Goal: Information Seeking & Learning: Learn about a topic

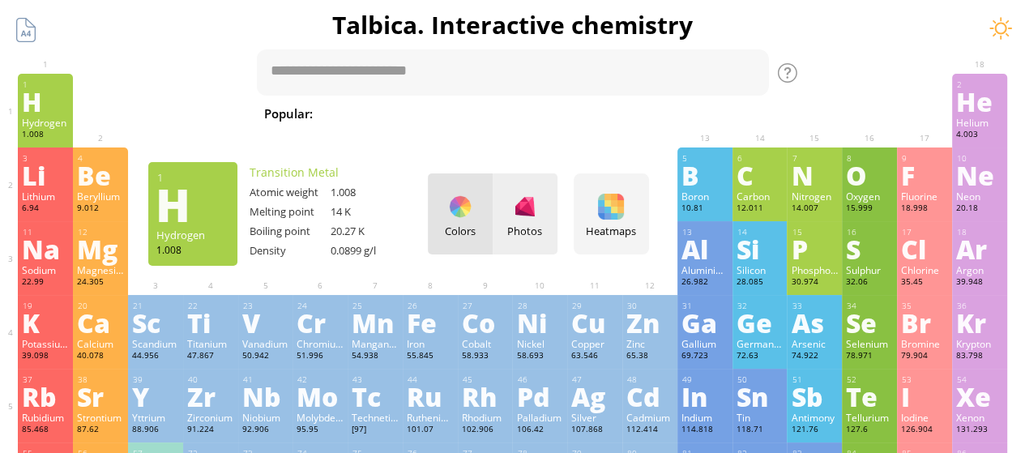
click at [522, 226] on div "Photos" at bounding box center [525, 231] width 65 height 15
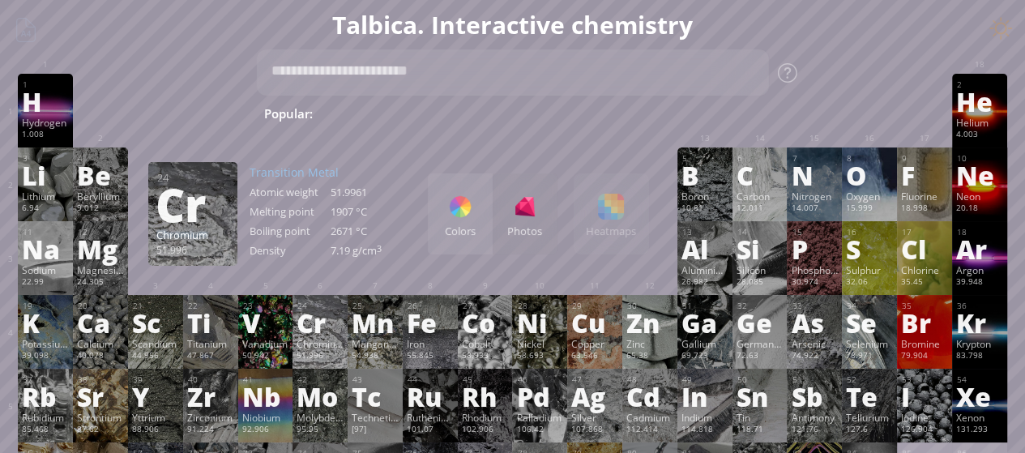
click at [310, 343] on div "Chromium" at bounding box center [320, 343] width 47 height 13
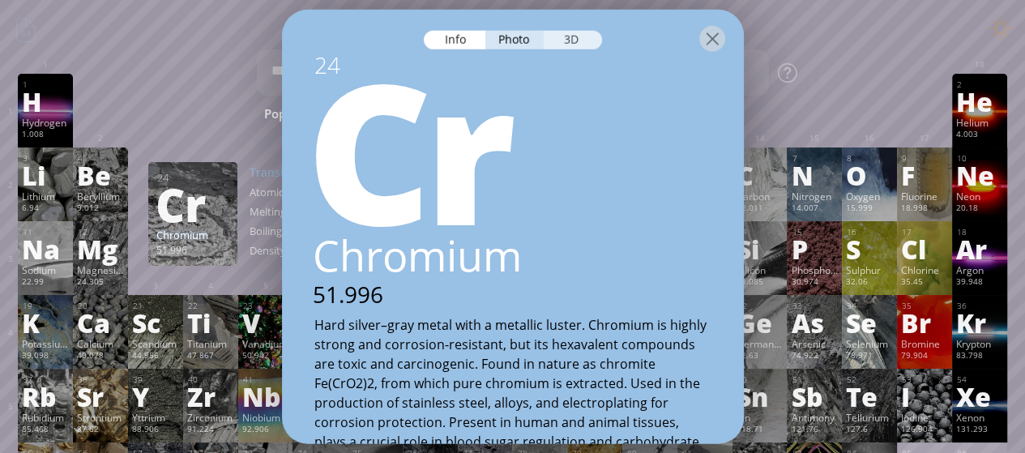
click at [562, 44] on div "3D" at bounding box center [573, 39] width 58 height 19
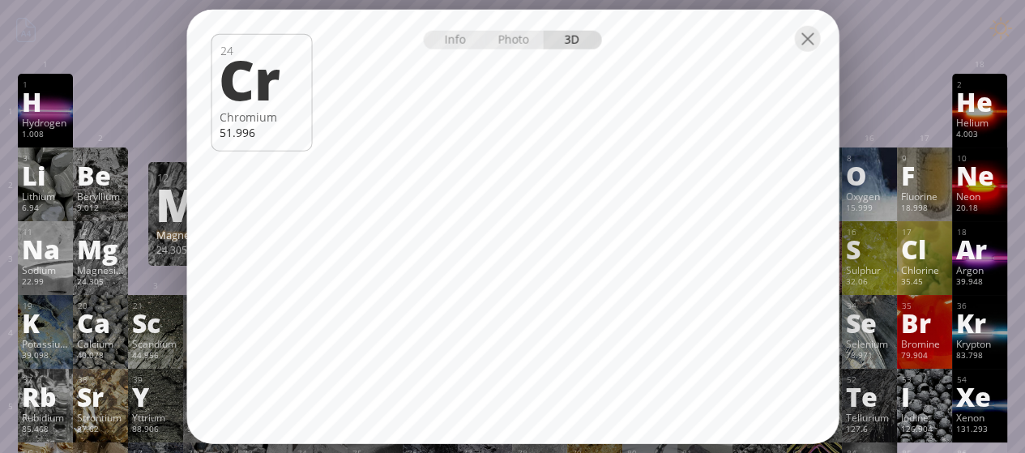
click at [111, 284] on div "24.305" at bounding box center [100, 282] width 47 height 13
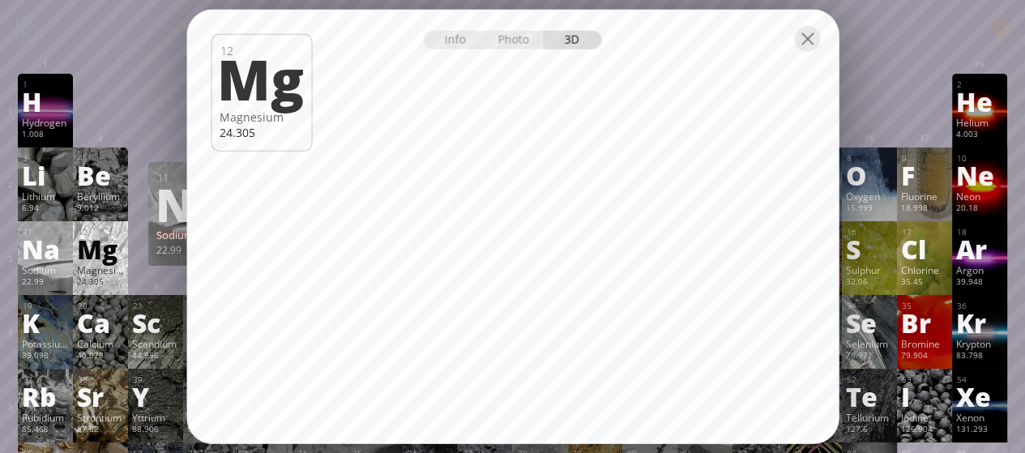
click at [43, 259] on div "Na" at bounding box center [45, 249] width 47 height 26
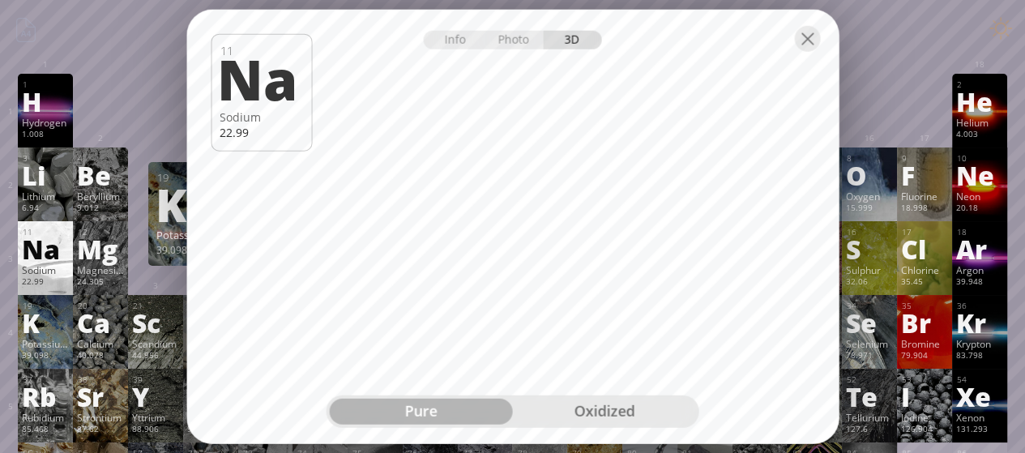
click at [49, 349] on div "Potassium" at bounding box center [45, 343] width 47 height 13
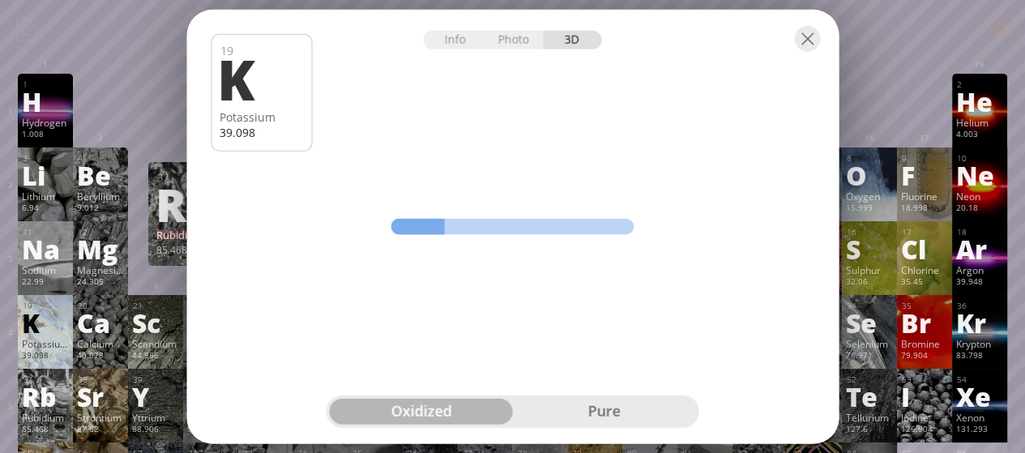
click at [68, 409] on div "Rb" at bounding box center [45, 396] width 47 height 26
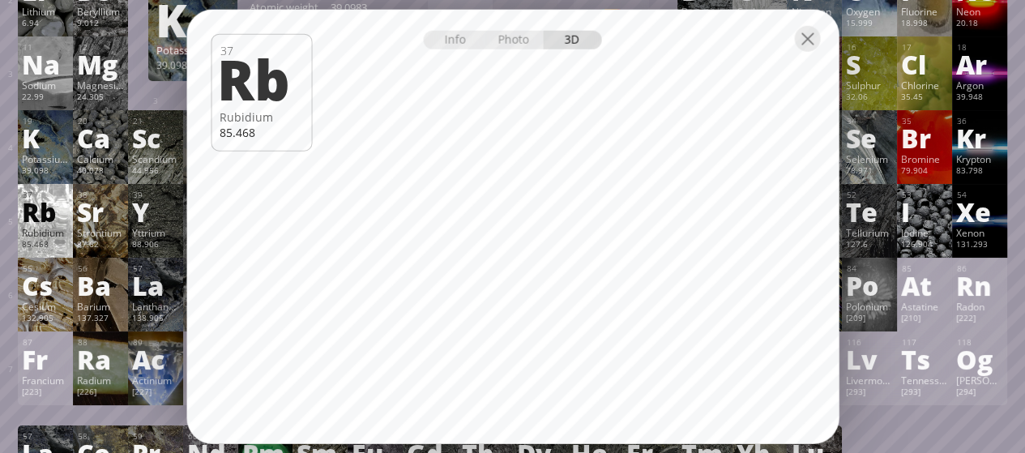
scroll to position [405, 0]
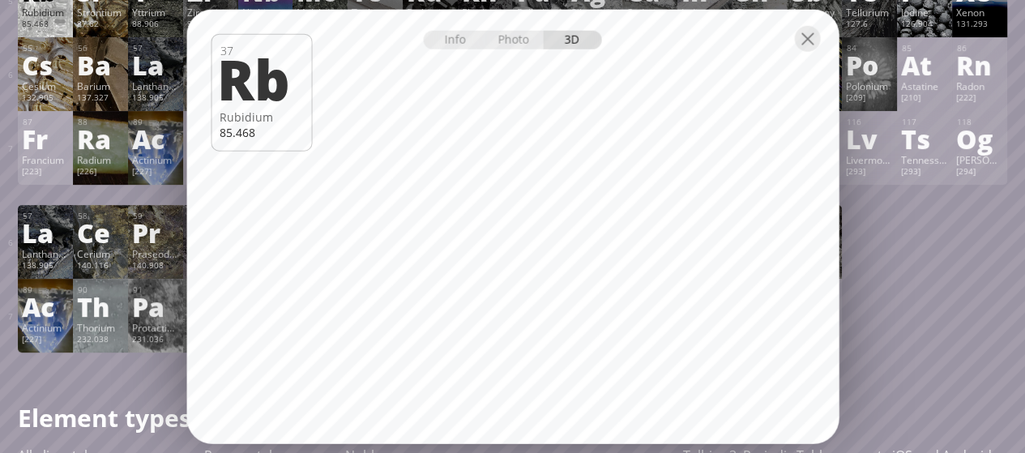
click at [36, 166] on div "Francium" at bounding box center [45, 159] width 47 height 13
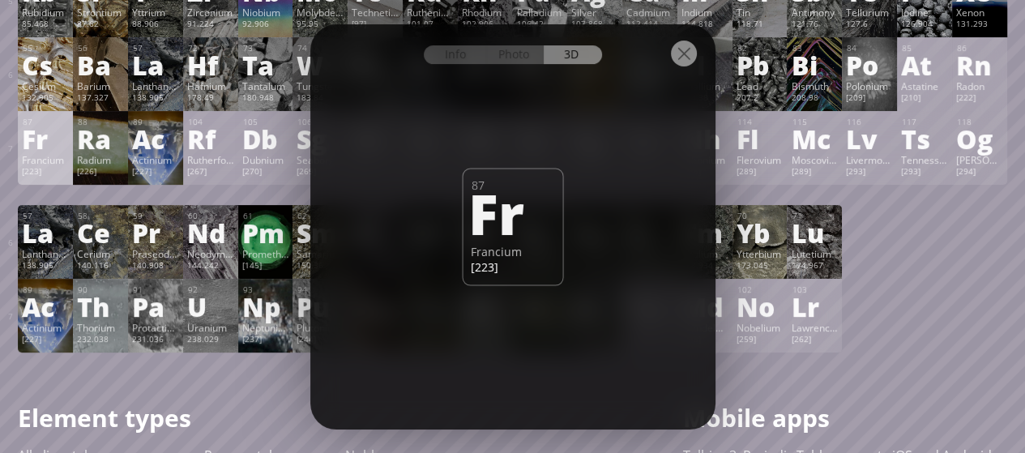
click at [45, 92] on div "Cesium" at bounding box center [45, 85] width 47 height 13
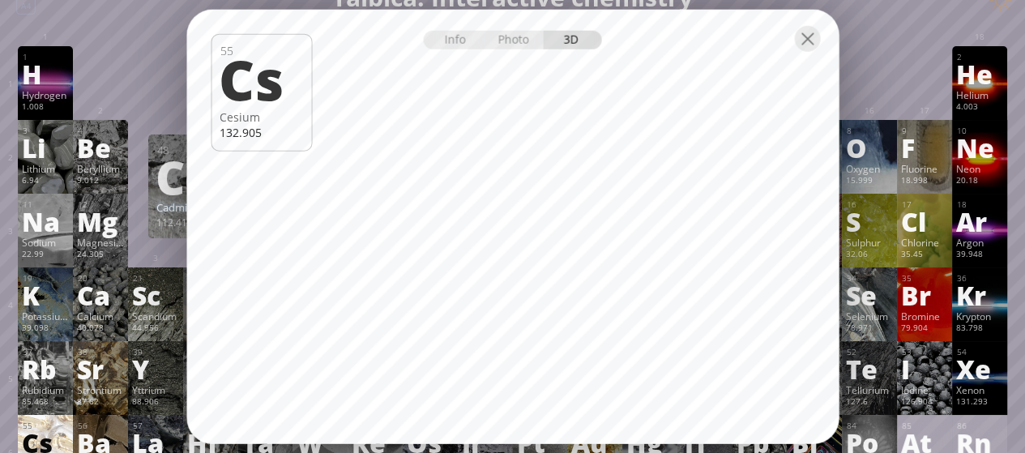
scroll to position [0, 0]
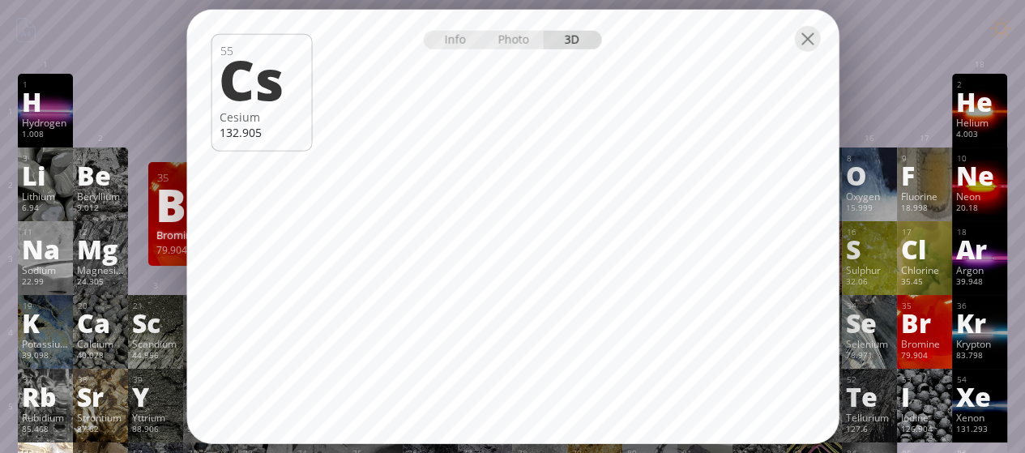
click at [929, 346] on div "Bromine" at bounding box center [924, 343] width 47 height 13
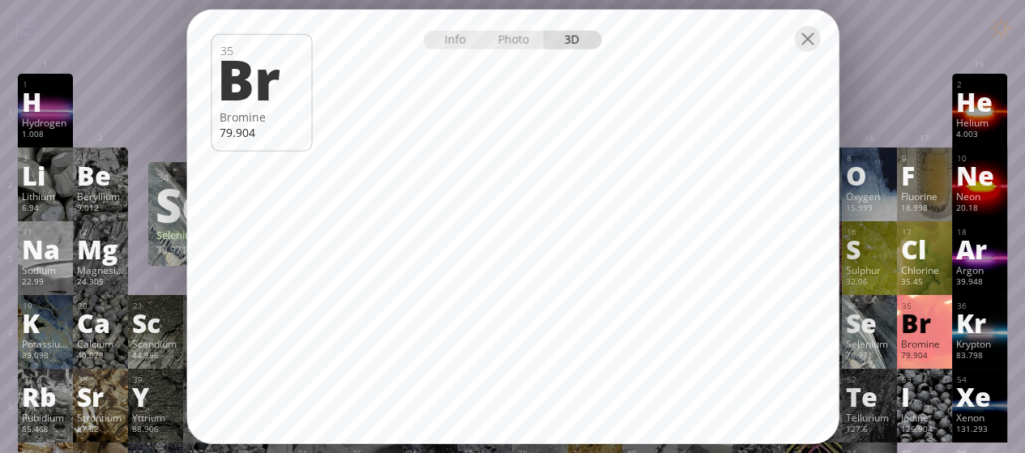
click at [888, 340] on div "Selenium" at bounding box center [869, 343] width 47 height 13
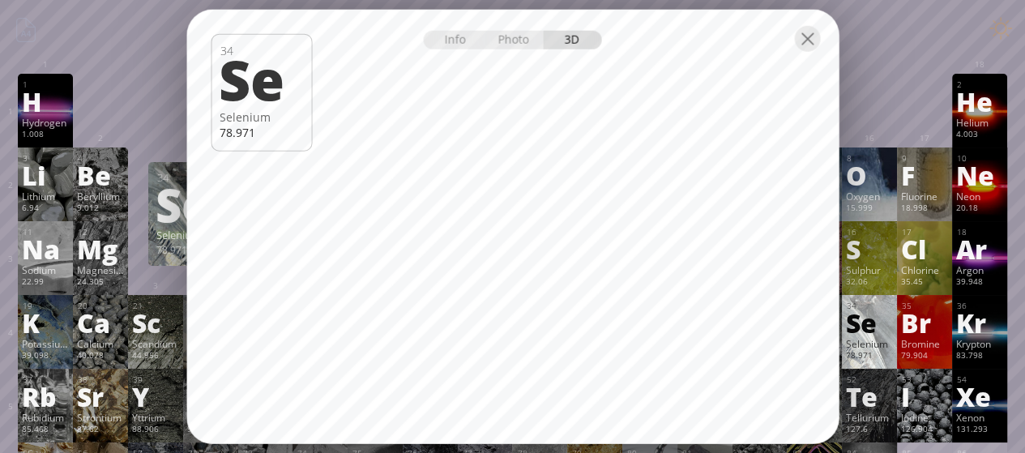
click at [854, 350] on div "34 Se Selenium 78.971 −2, −1, 0, +1, +2, +3, +4, +5, +6 −2, −1, 0, +1, +2, +3, …" at bounding box center [869, 332] width 55 height 74
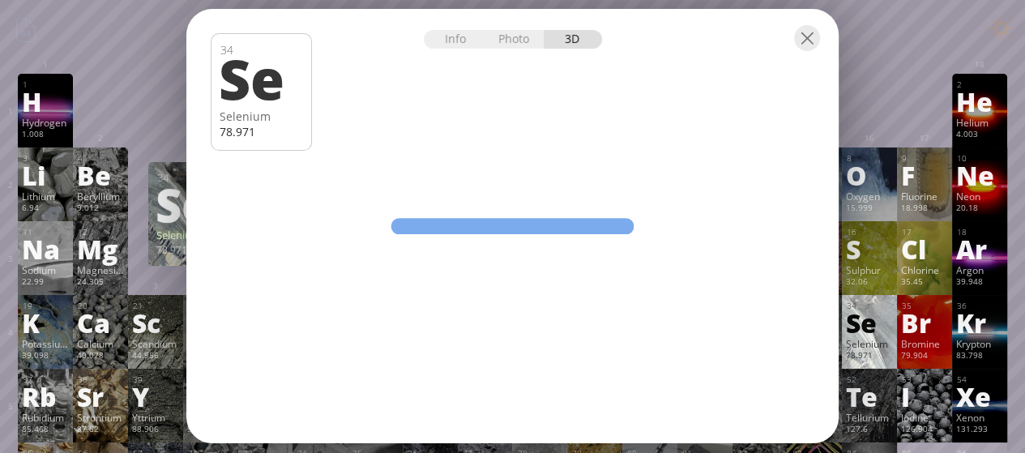
click at [839, 350] on div "Info Photo 3D Info Photo 3D 34 Se Selenium 78.971 liquid The model size is ... …" at bounding box center [512, 226] width 652 height 435
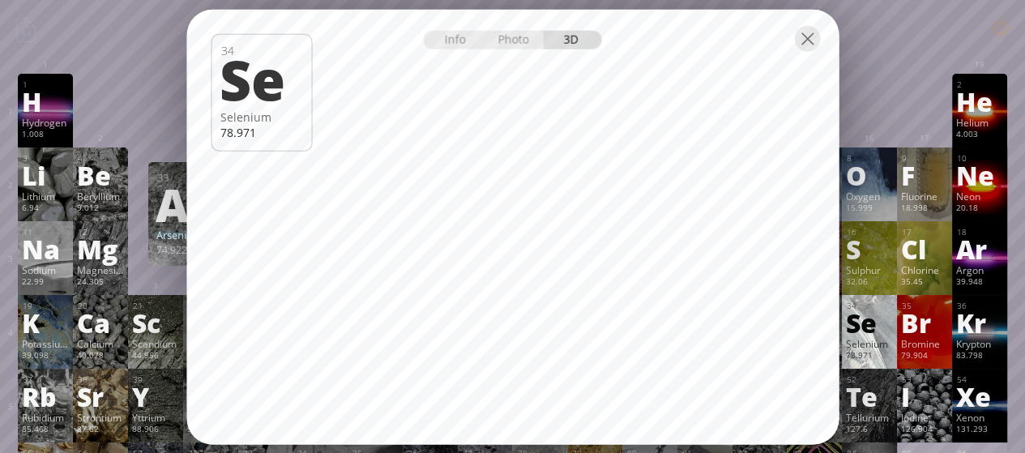
click at [842, 349] on div "33 As Arsenic 74.922 −3, −2, −1, 0, +1, +2, +3, +4, +5 −3, −2, −1, 0, +1, +2, +…" at bounding box center [814, 332] width 55 height 74
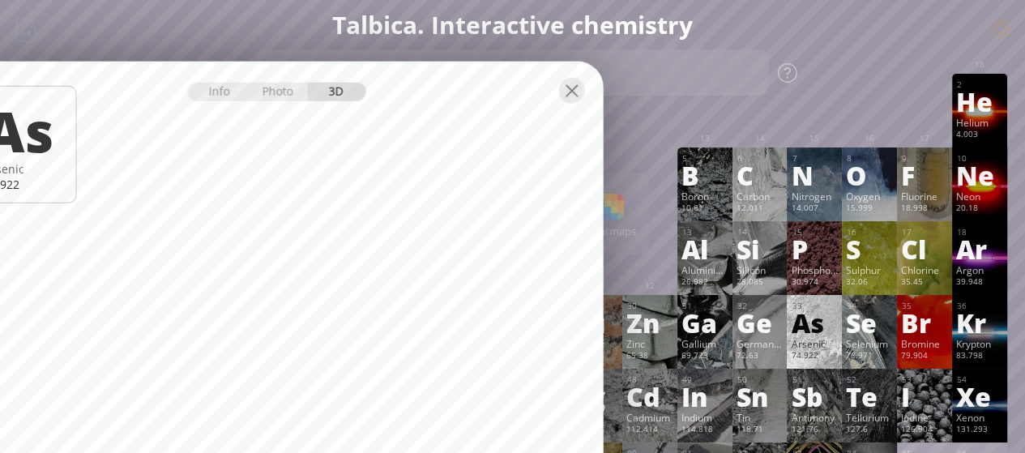
drag, startPoint x: 764, startPoint y: 22, endPoint x: 528, endPoint y: 74, distance: 241.5
click at [528, 74] on div at bounding box center [277, 89] width 652 height 57
drag, startPoint x: 699, startPoint y: 328, endPoint x: 703, endPoint y: 337, distance: 9.5
click at [699, 329] on div "Ga" at bounding box center [705, 323] width 47 height 26
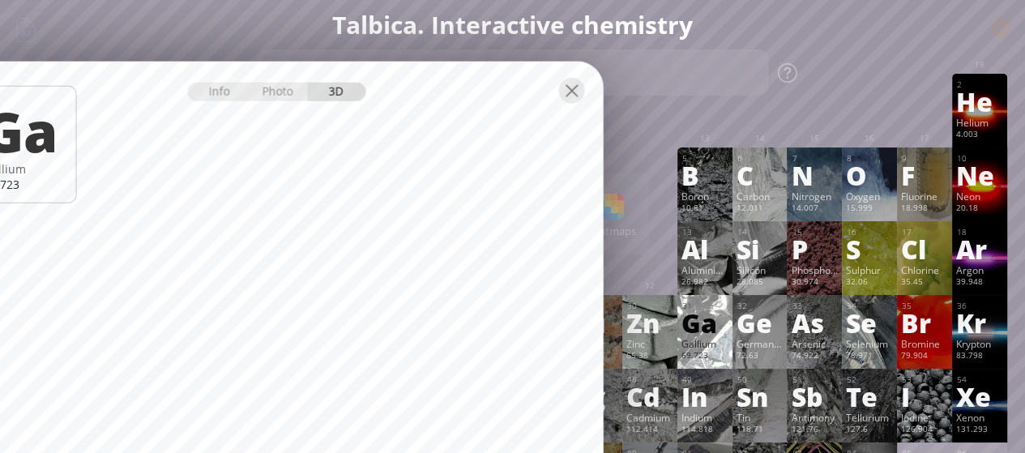
click at [639, 336] on div "Zn" at bounding box center [649, 323] width 47 height 26
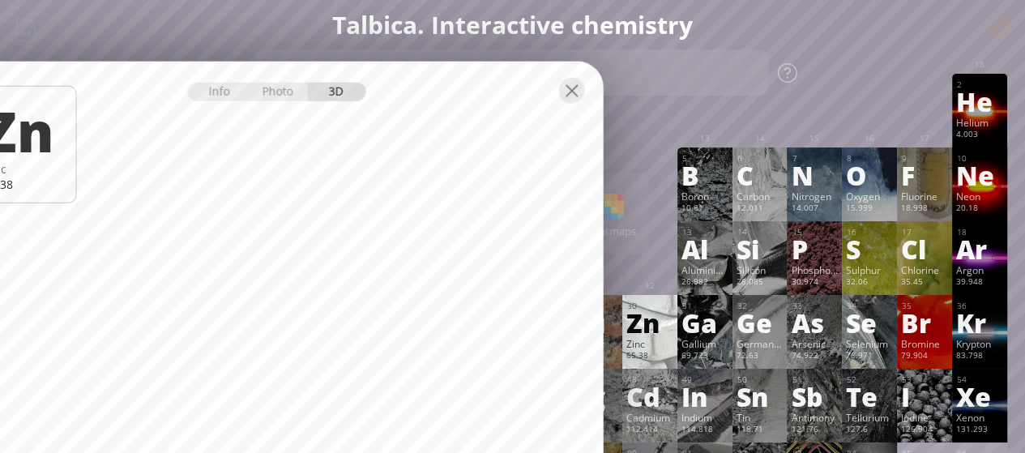
click at [673, 404] on div "Cd" at bounding box center [649, 396] width 47 height 26
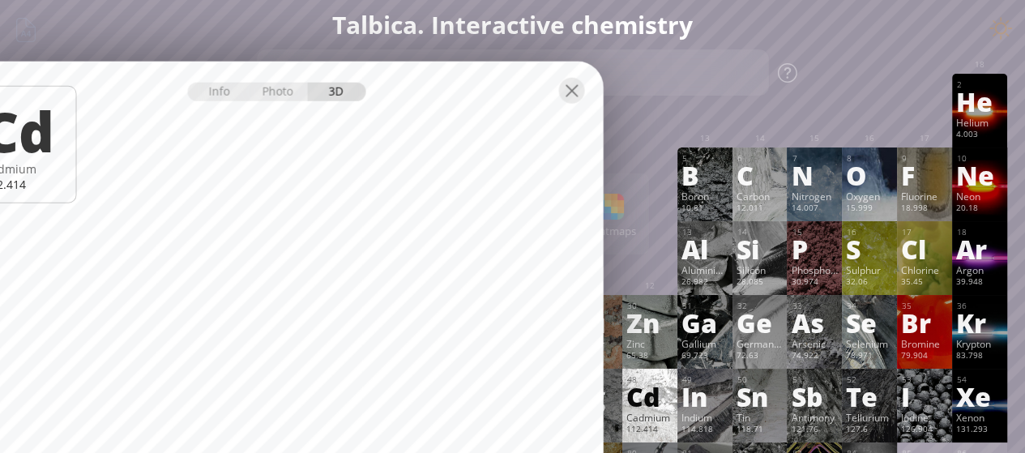
click at [673, 416] on div "Cadmium" at bounding box center [649, 417] width 47 height 13
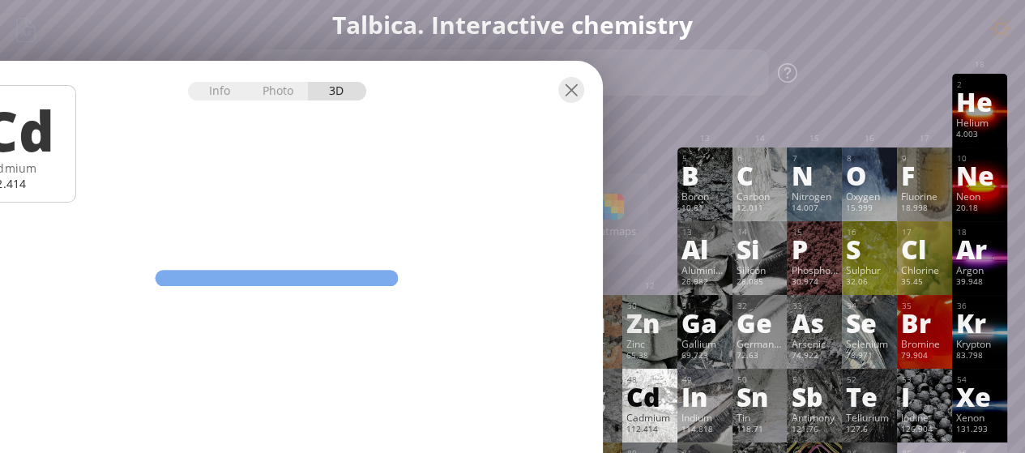
click at [686, 410] on div "49 In Indium 114.818 −5, −2, −1, 0, +1, +2, +3 −5, −2, −1, 0, +1, +2, +3 156.6 …" at bounding box center [705, 406] width 55 height 74
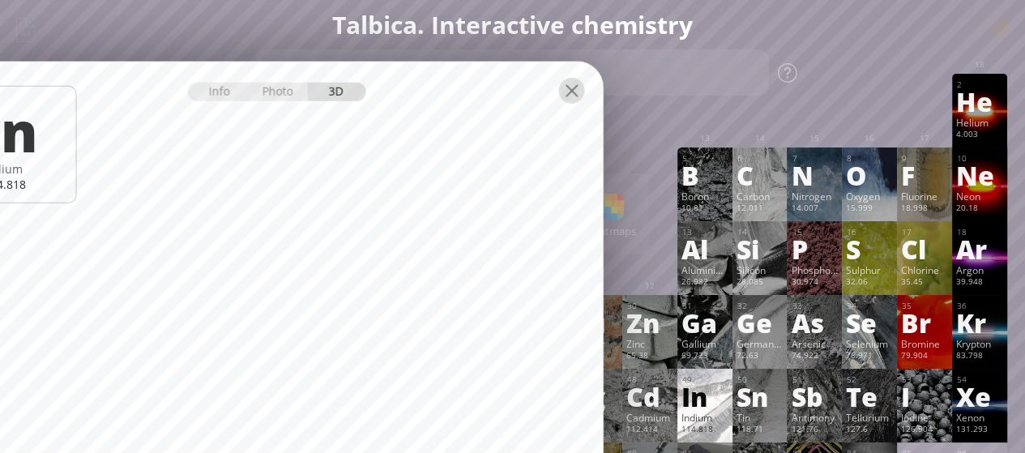
click at [574, 96] on div at bounding box center [571, 90] width 26 height 26
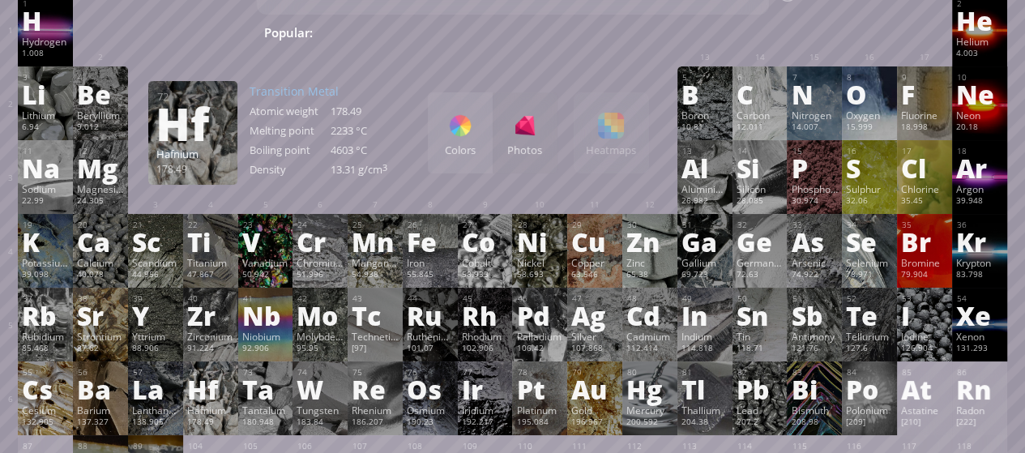
scroll to position [162, 0]
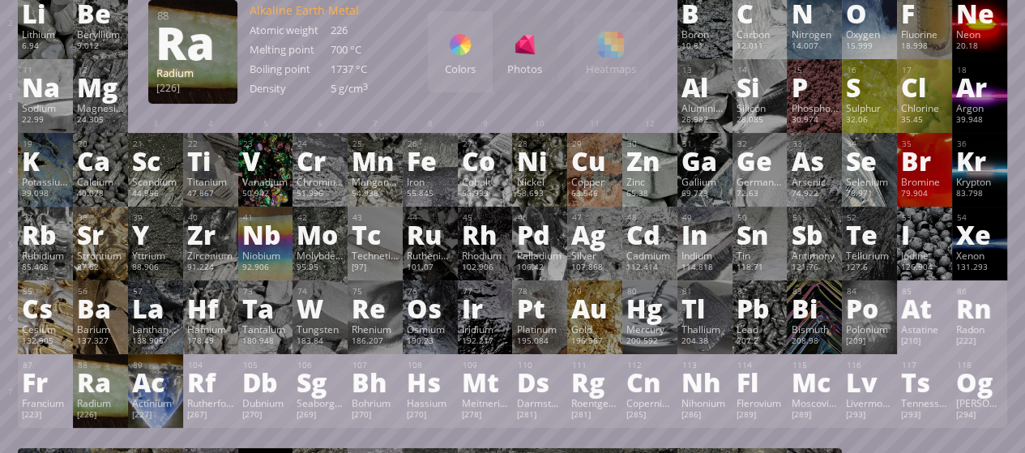
click at [78, 403] on div "Radium" at bounding box center [100, 402] width 47 height 13
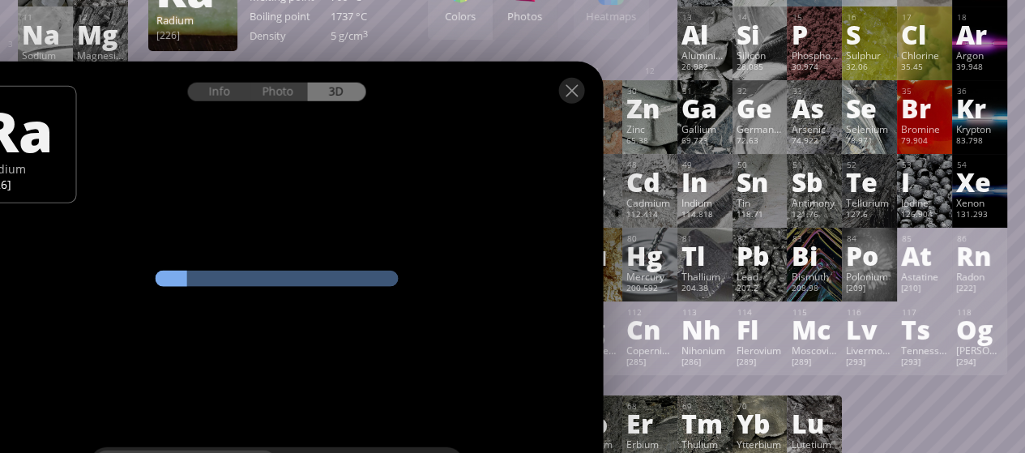
scroll to position [243, 0]
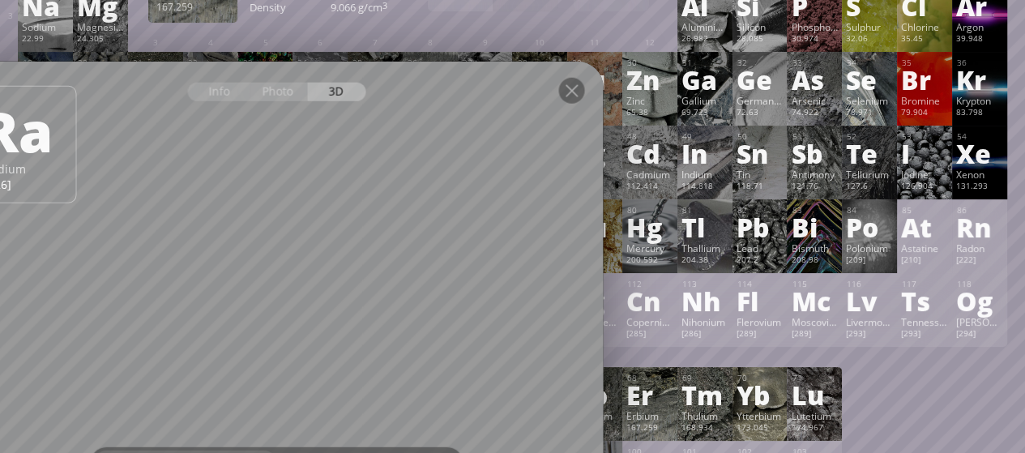
click at [639, 391] on div "Er" at bounding box center [649, 395] width 47 height 26
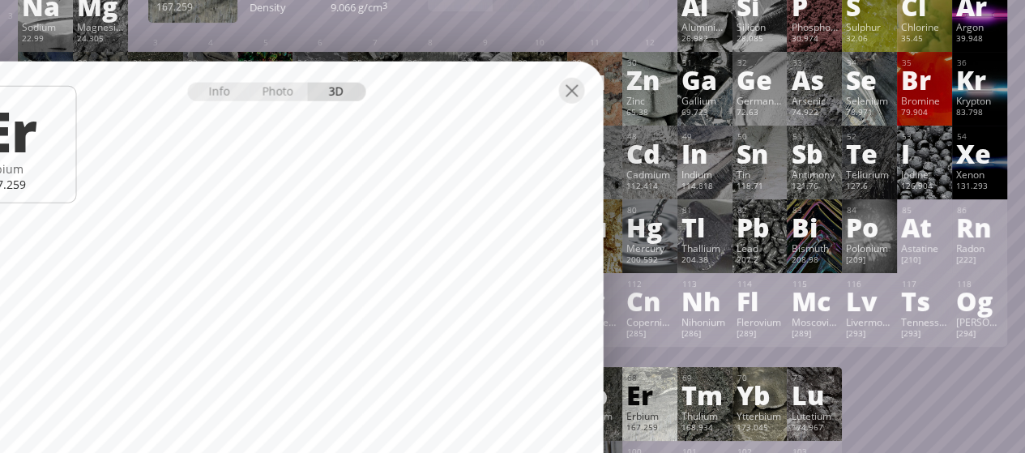
click at [673, 388] on div "Er" at bounding box center [649, 395] width 47 height 26
click at [618, 408] on div "Ho" at bounding box center [594, 395] width 47 height 26
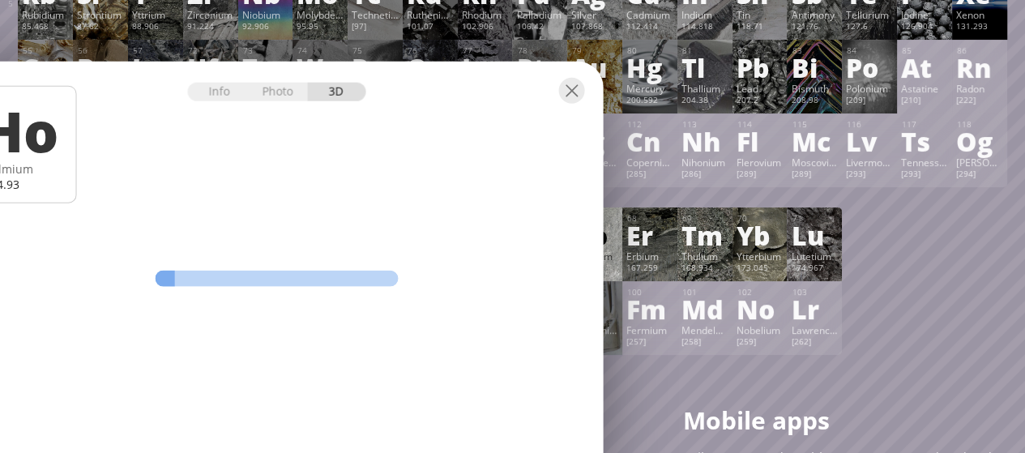
scroll to position [405, 0]
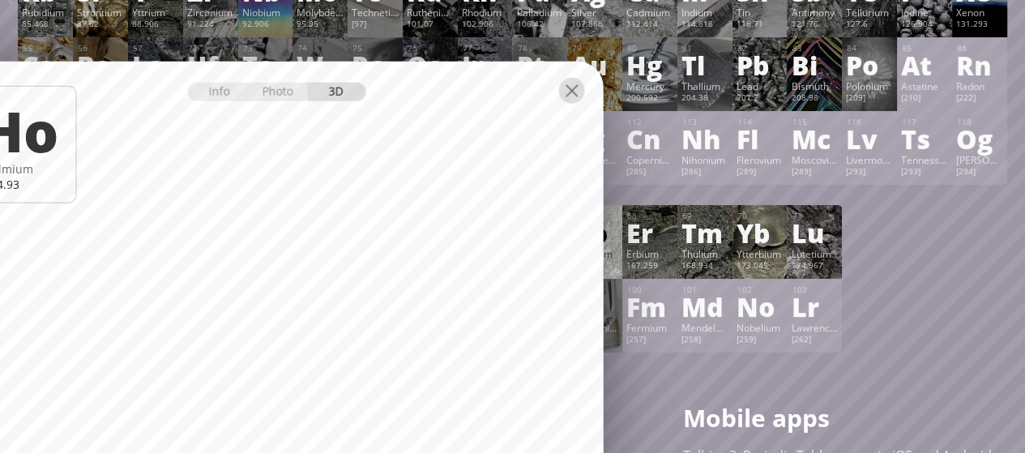
click at [564, 91] on div at bounding box center [571, 90] width 26 height 26
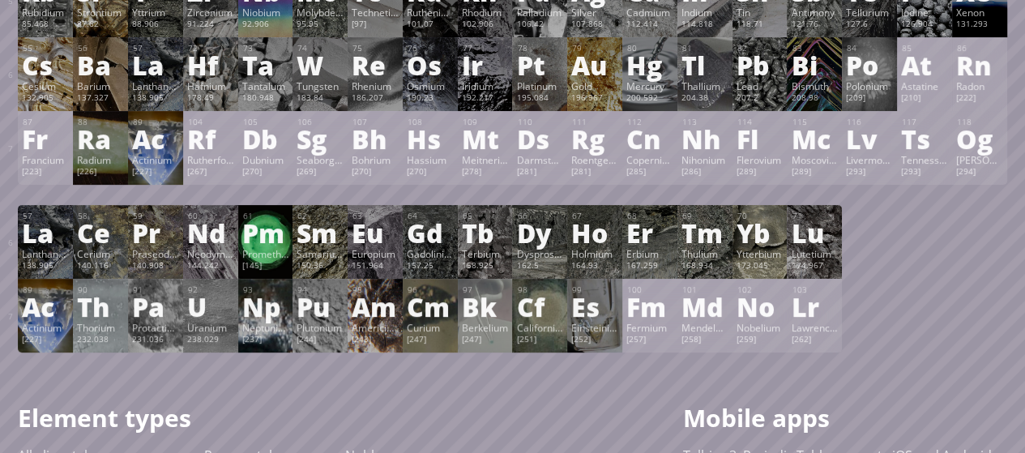
click at [263, 265] on div "[145]" at bounding box center [265, 266] width 47 height 13
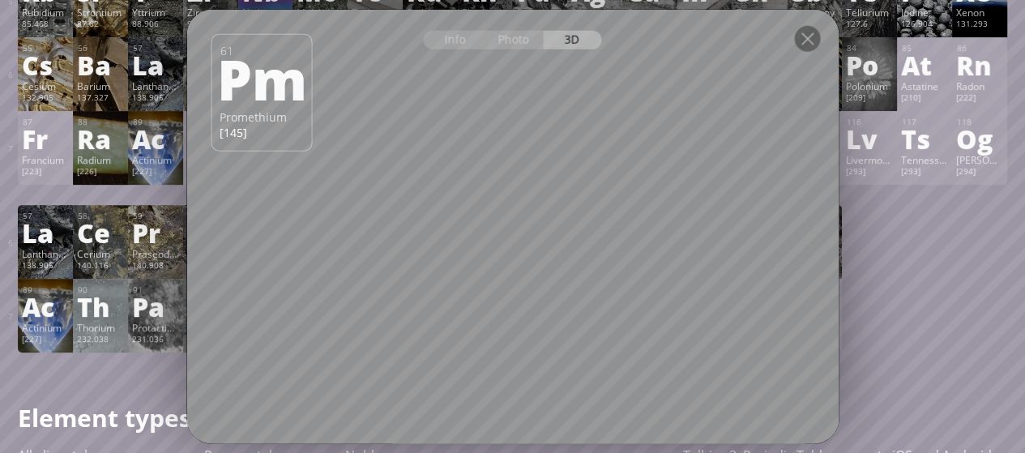
click at [147, 246] on div "Pr" at bounding box center [155, 233] width 47 height 26
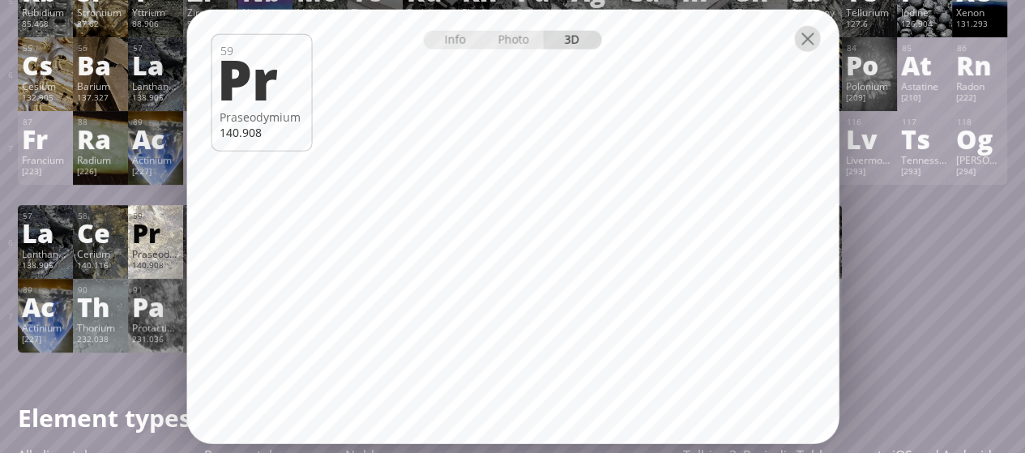
click at [810, 46] on div at bounding box center [807, 38] width 26 height 26
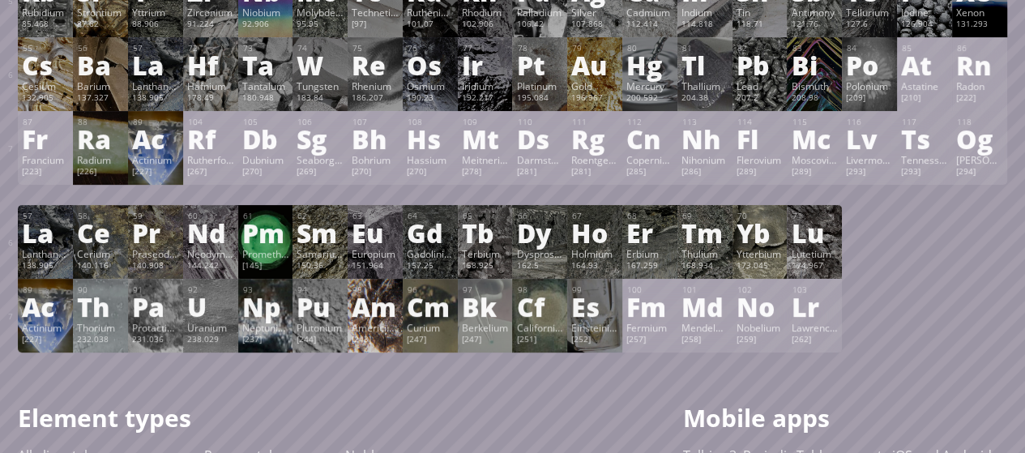
click at [403, 340] on div "95 Am Americium [243] +2, +3, +4, +5, +6, +7 +2, +3, +4, +5, +6, +7 1176 °C 201…" at bounding box center [375, 316] width 55 height 74
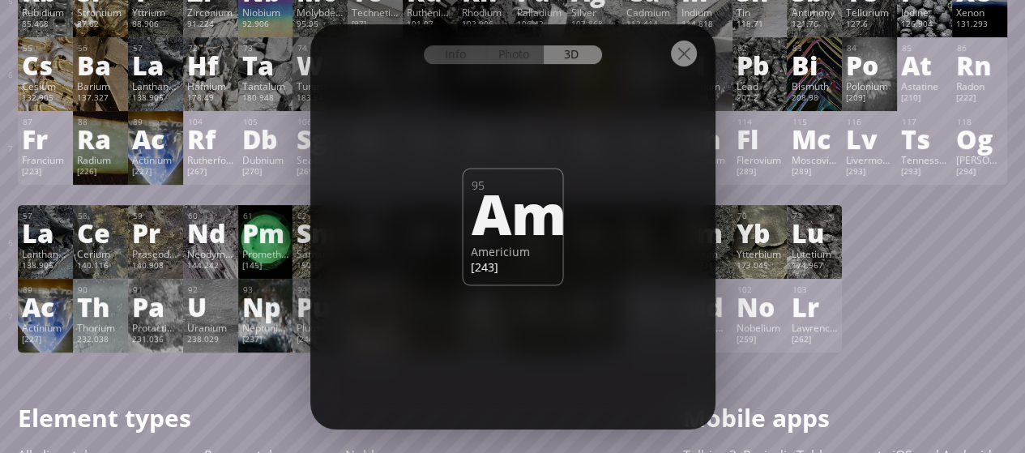
click at [319, 340] on div "Info Photo 3D Info Photo 3D 95 Am Americium [243] deposit microscope deposit de…" at bounding box center [512, 226] width 405 height 405
click at [282, 334] on div "Neptunium" at bounding box center [265, 327] width 47 height 13
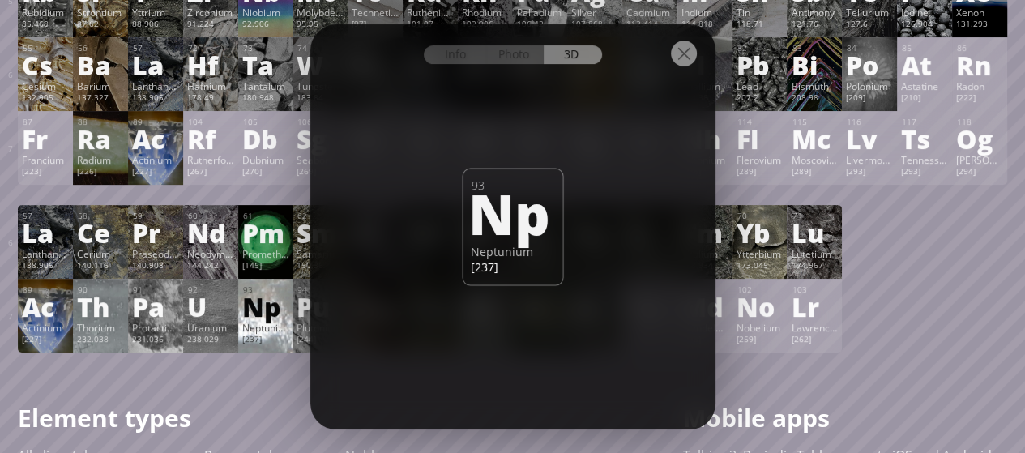
click at [171, 331] on div "Protactinium" at bounding box center [155, 327] width 47 height 13
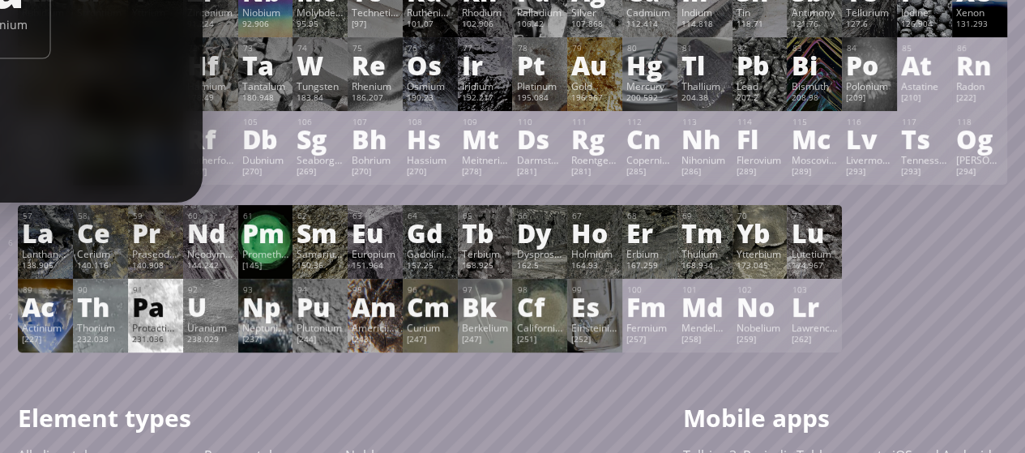
click at [207, 331] on div "Uranium" at bounding box center [210, 327] width 47 height 13
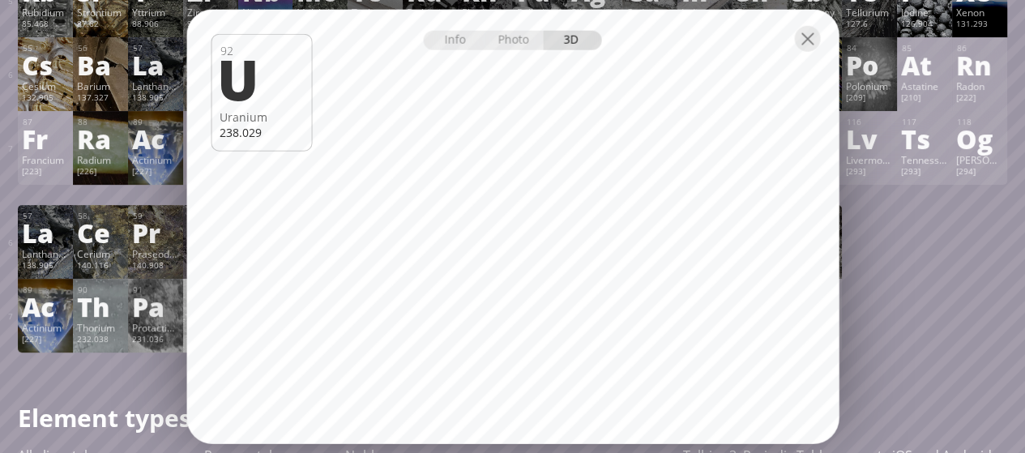
click at [823, 46] on div at bounding box center [512, 37] width 652 height 57
click at [806, 42] on div at bounding box center [807, 38] width 26 height 26
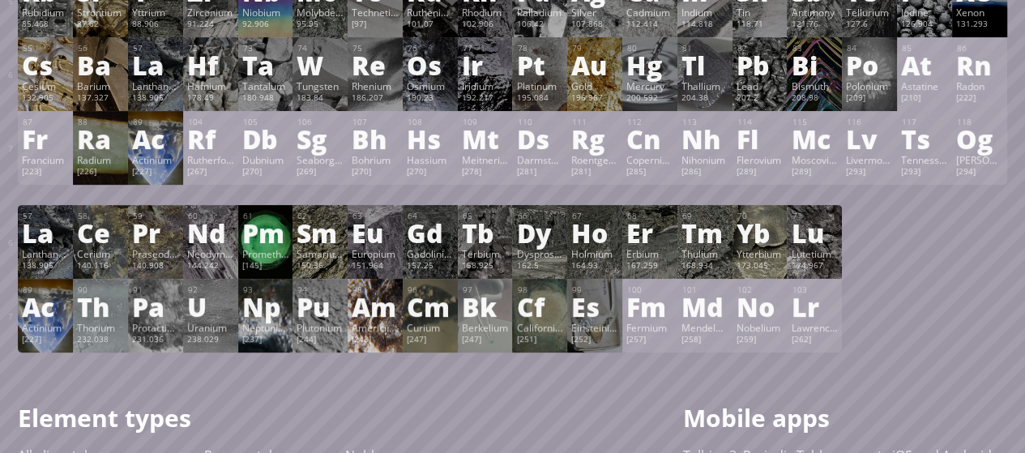
click at [388, 339] on div "[243]" at bounding box center [375, 340] width 47 height 13
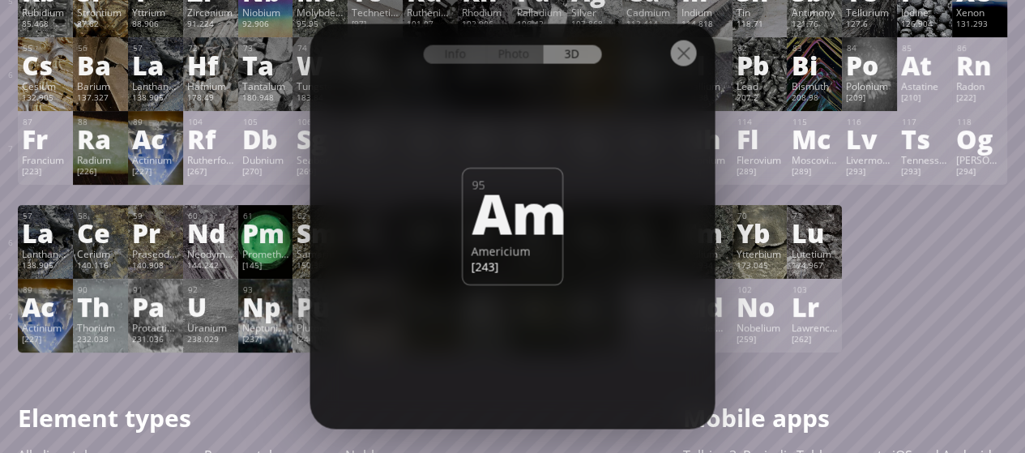
click at [306, 339] on div "[244]" at bounding box center [320, 340] width 47 height 13
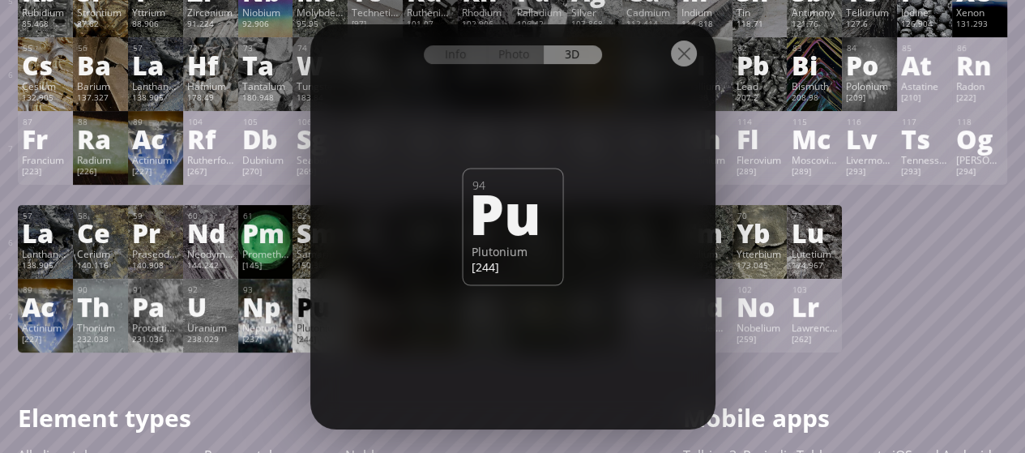
click at [256, 334] on div "Neptunium" at bounding box center [265, 327] width 47 height 13
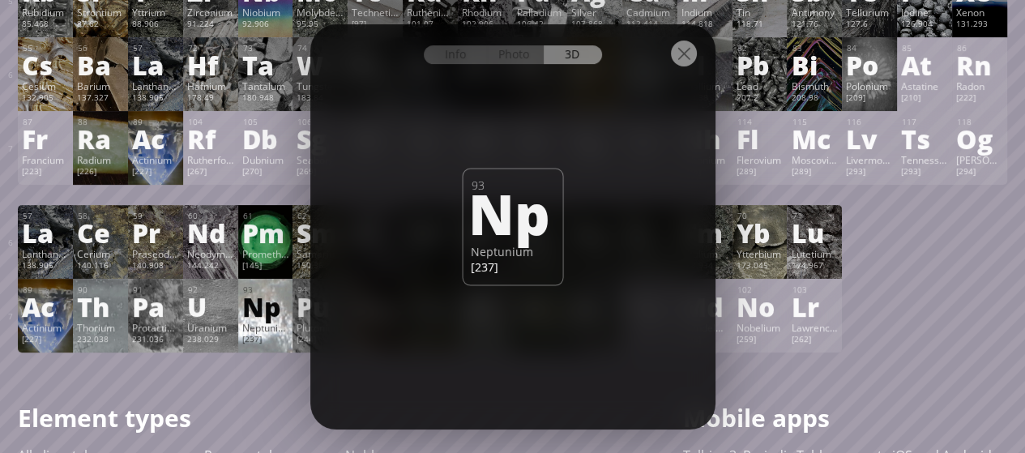
click at [200, 333] on div "Uranium" at bounding box center [210, 327] width 47 height 13
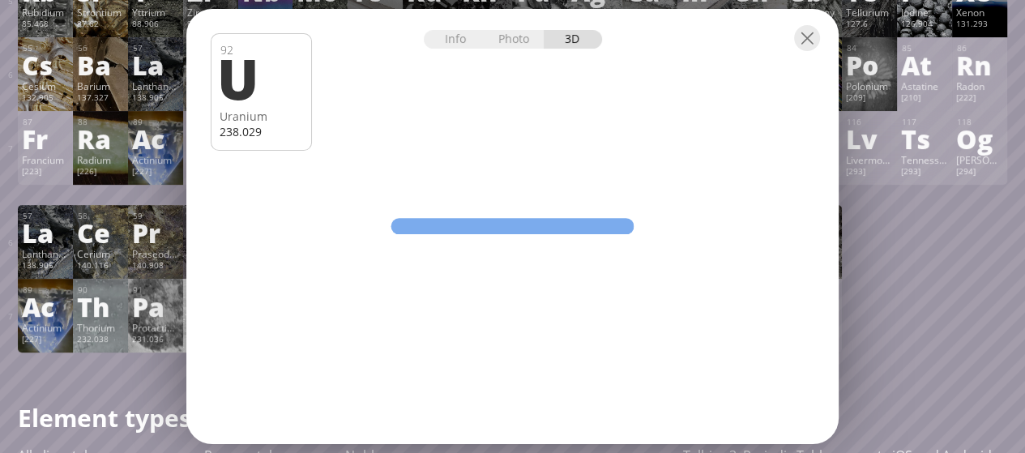
click at [156, 331] on div "Protactinium" at bounding box center [155, 327] width 47 height 13
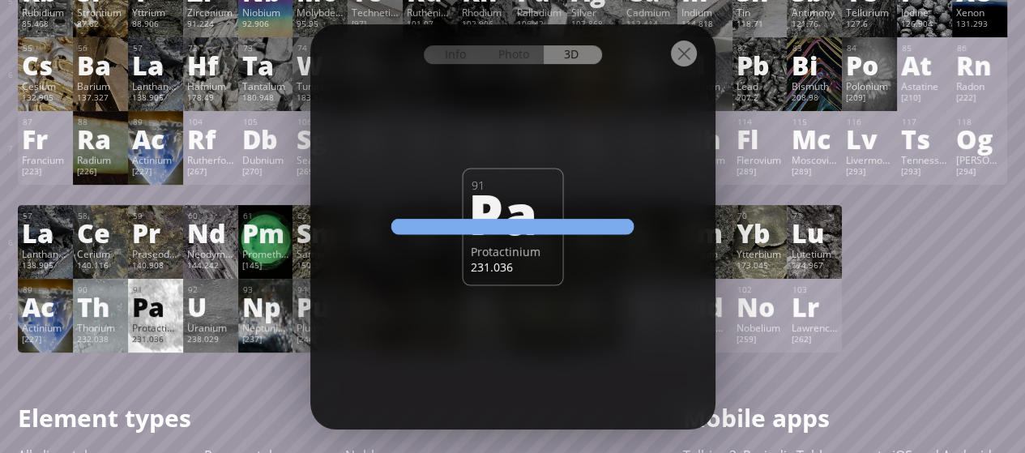
click at [107, 319] on div "Th" at bounding box center [100, 306] width 47 height 26
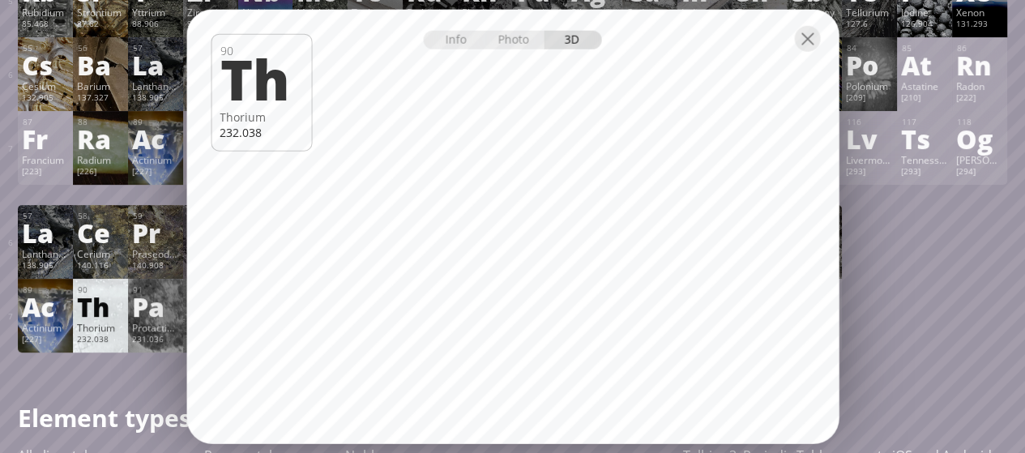
click at [9, 310] on div "Summary Molecular formula Molecular weight Exact mass Monoisotopic mass Classif…" at bounding box center [512, 282] width 1025 height 1374
click at [55, 319] on div "Ac" at bounding box center [45, 306] width 47 height 26
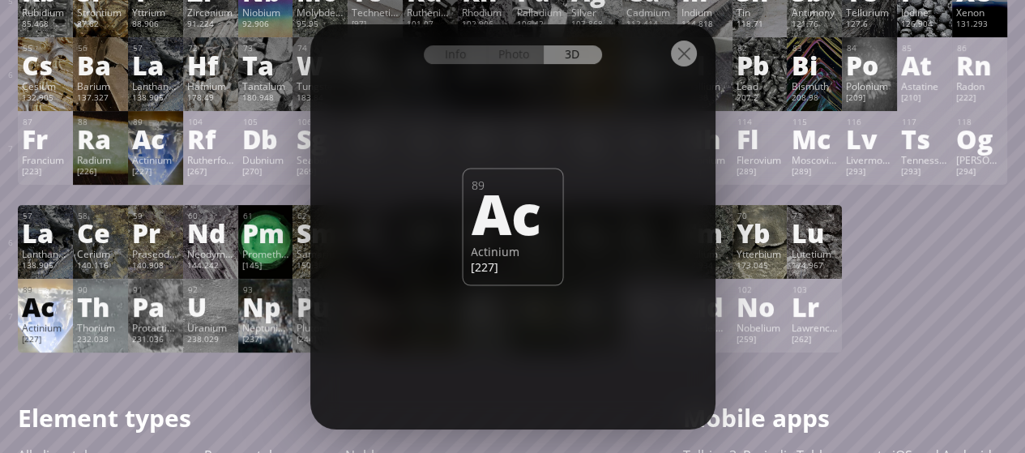
click at [216, 332] on div "Uranium" at bounding box center [210, 327] width 47 height 13
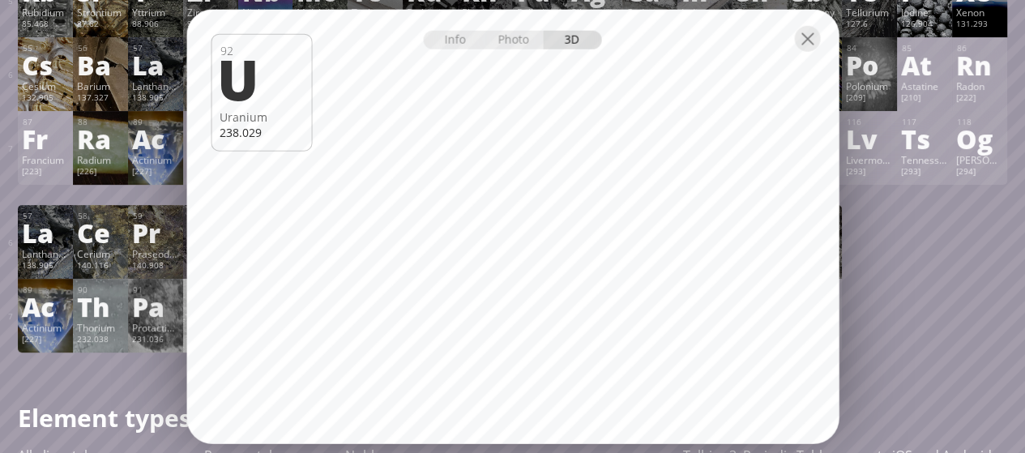
click at [162, 334] on div "Protactinium" at bounding box center [155, 327] width 47 height 13
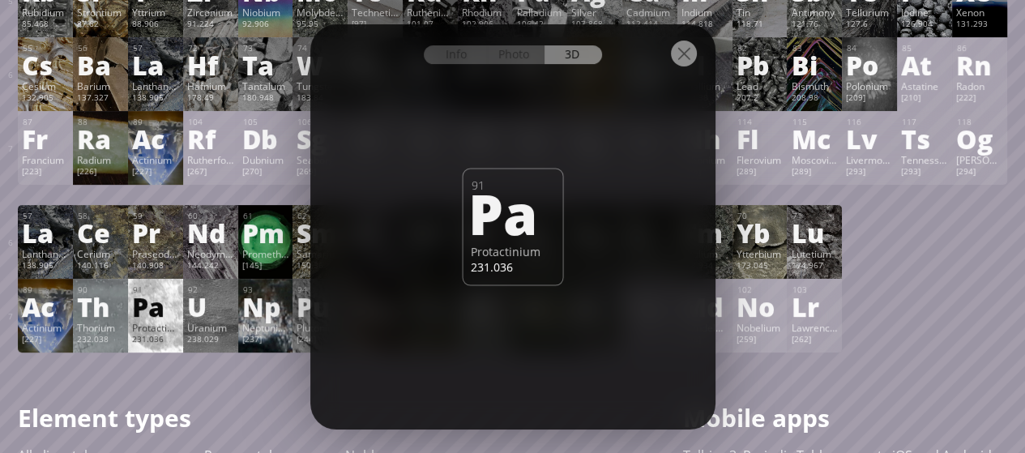
click at [747, 316] on div "No" at bounding box center [760, 306] width 47 height 26
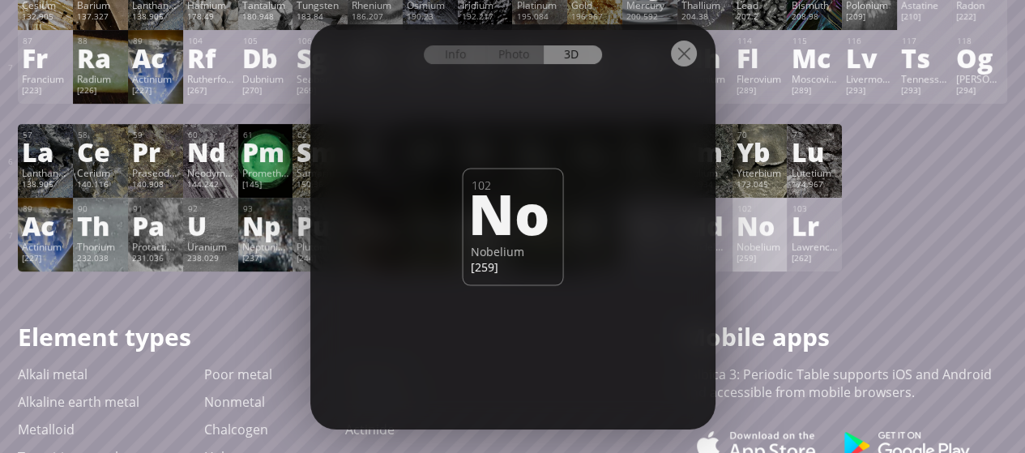
scroll to position [567, 0]
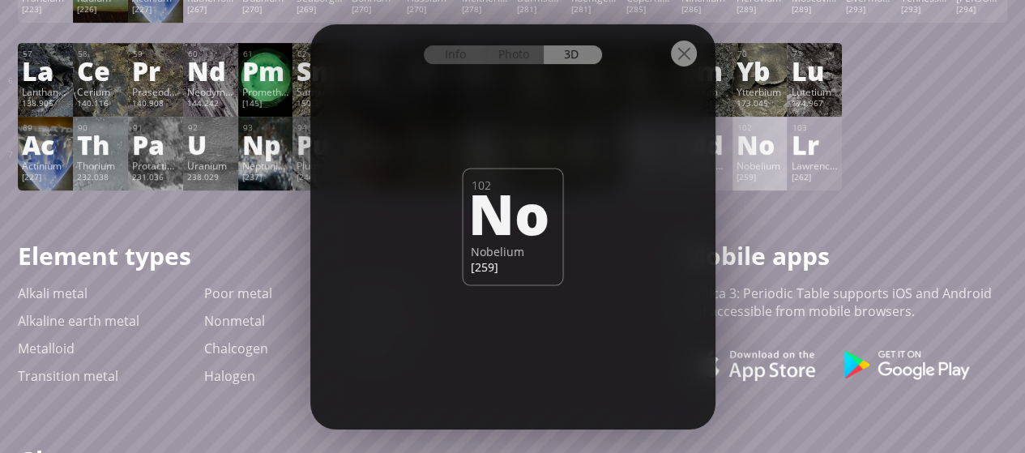
click at [753, 257] on h1 "Mobile apps" at bounding box center [845, 255] width 324 height 33
click at [258, 172] on div "Neptunium" at bounding box center [265, 165] width 47 height 13
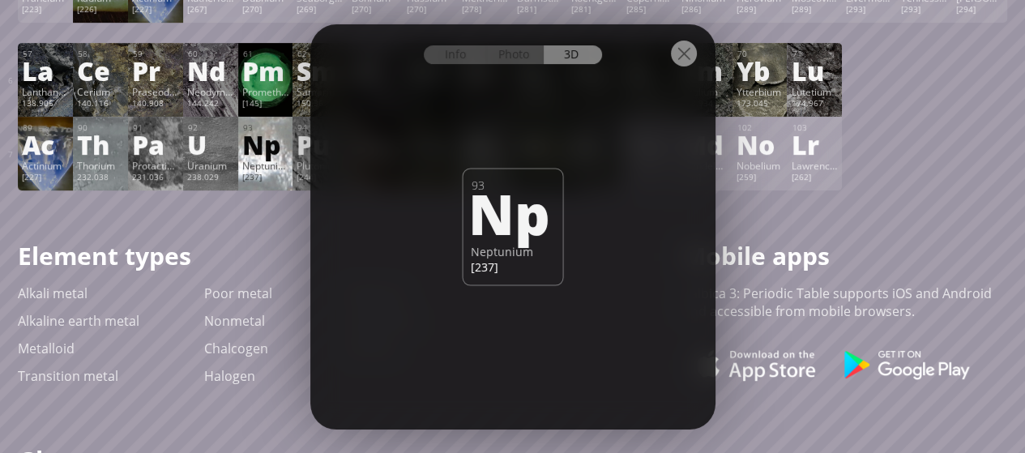
click at [311, 168] on div "Info Photo 3D Info Photo 3D 93 Np Neptunium [237] enriched The model size is ..…" at bounding box center [512, 226] width 405 height 405
click at [310, 164] on div "Info Photo 3D Info Photo 3D 93 Np Neptunium [237] enriched The model size is ..…" at bounding box center [512, 226] width 405 height 405
click at [306, 157] on div "Pu" at bounding box center [320, 144] width 47 height 26
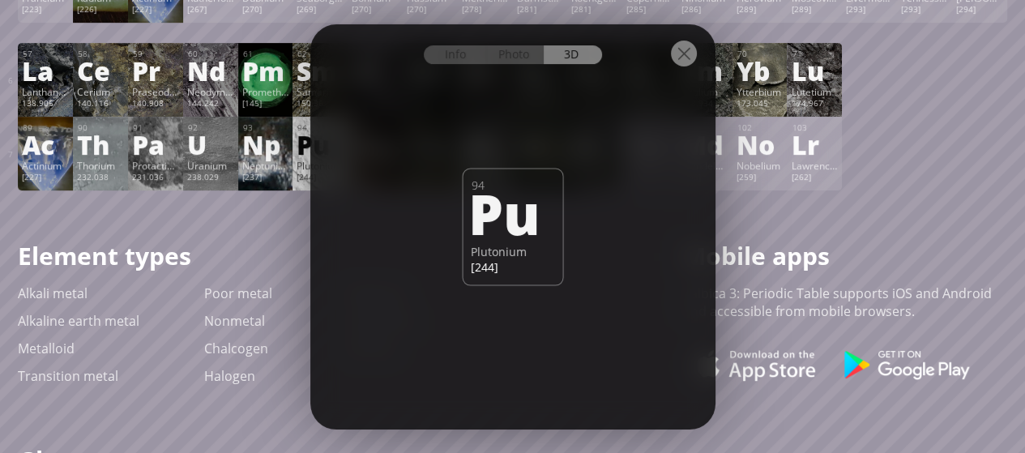
click at [679, 45] on div at bounding box center [684, 54] width 26 height 26
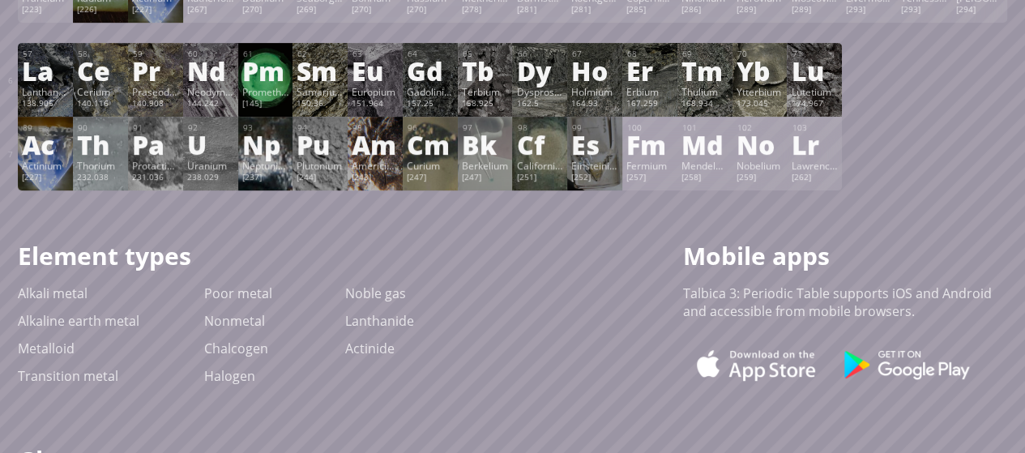
click at [443, 177] on div "[247]" at bounding box center [430, 178] width 47 height 13
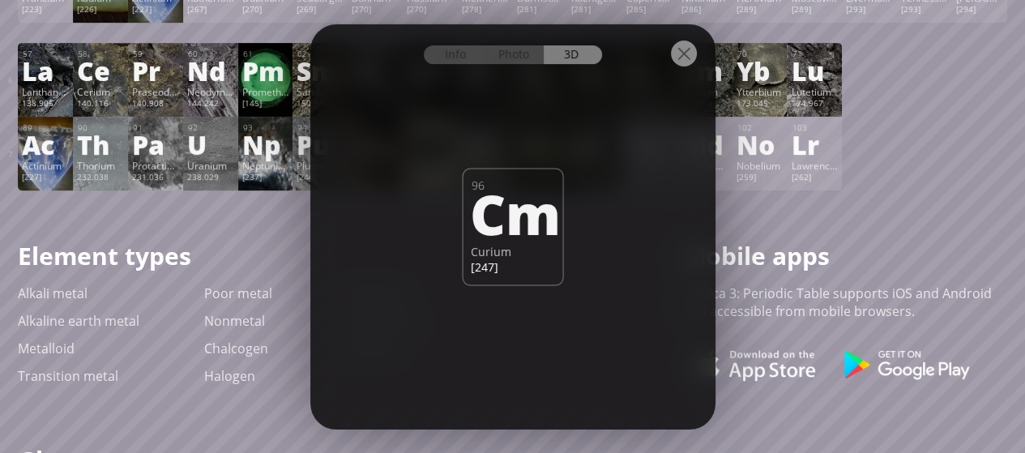
click at [699, 63] on div at bounding box center [512, 52] width 405 height 57
click at [691, 63] on div at bounding box center [684, 54] width 26 height 26
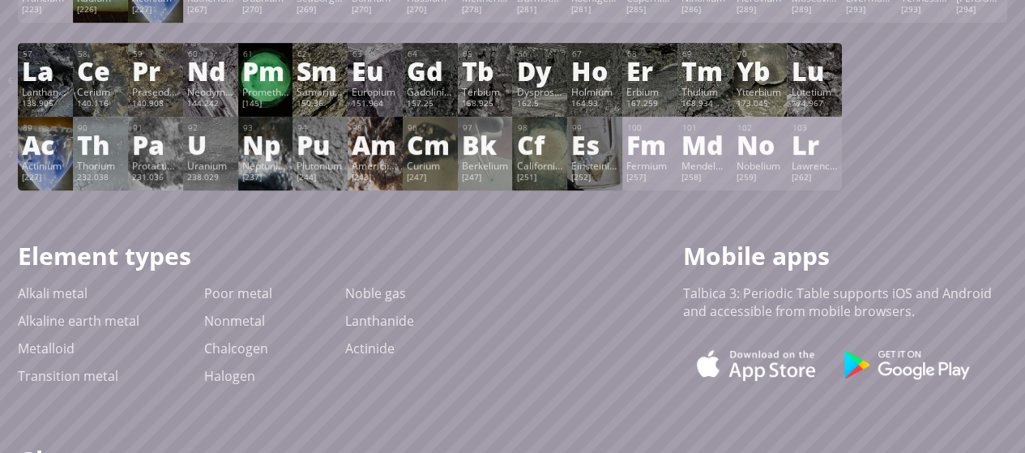
scroll to position [243, 0]
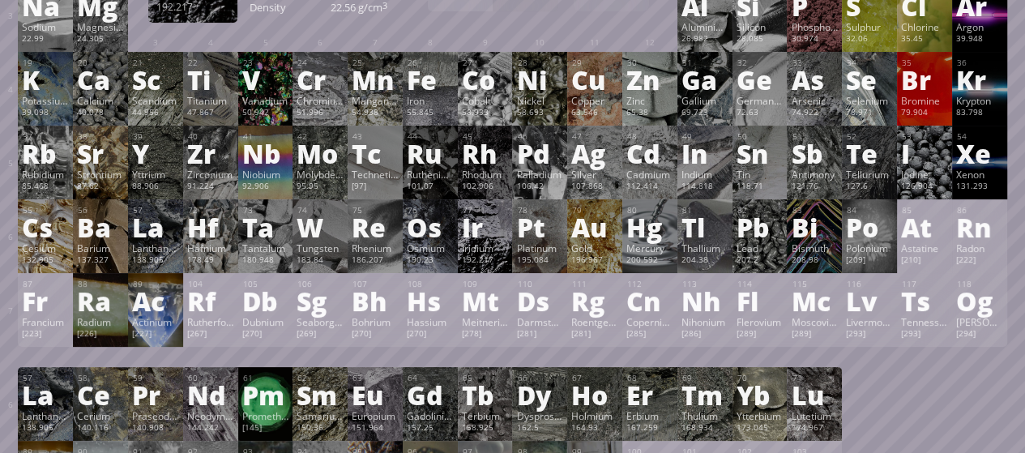
drag, startPoint x: 594, startPoint y: 245, endPoint x: 497, endPoint y: 239, distance: 97.4
click at [497, 239] on div "55 Cs Cesium 132.905 −1, +1 −1, +1 28.44 °C 671 °C 1.879 g/cm 3 [Xe]6s 1 56 Ba …" at bounding box center [512, 236] width 989 height 74
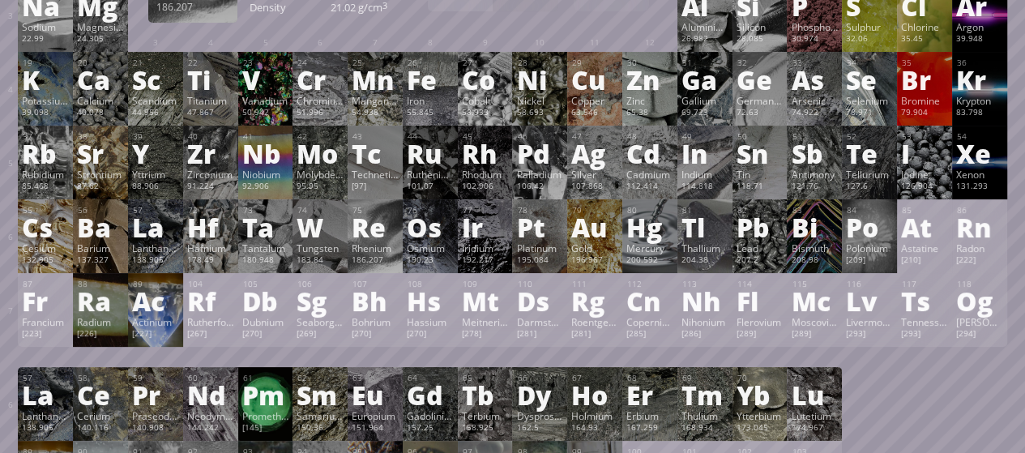
click at [382, 240] on div "Re" at bounding box center [375, 227] width 47 height 26
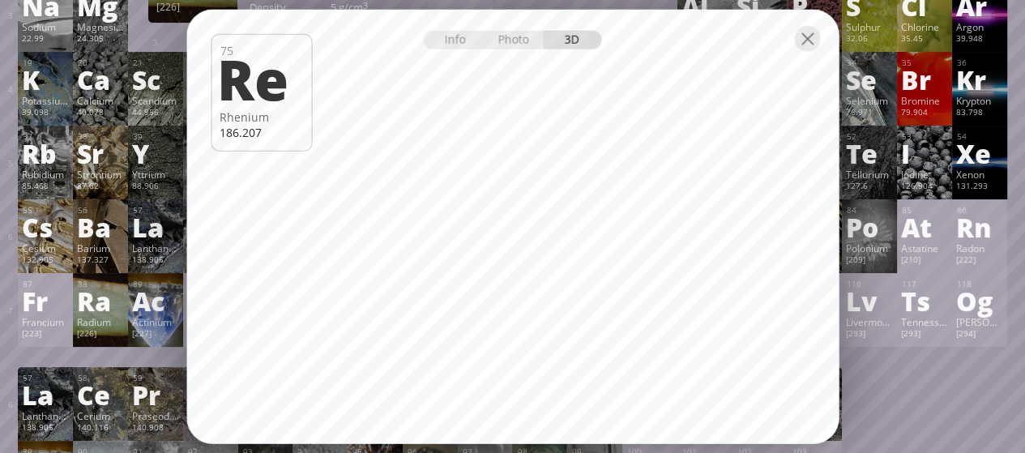
click at [109, 323] on div "Radium" at bounding box center [100, 321] width 47 height 13
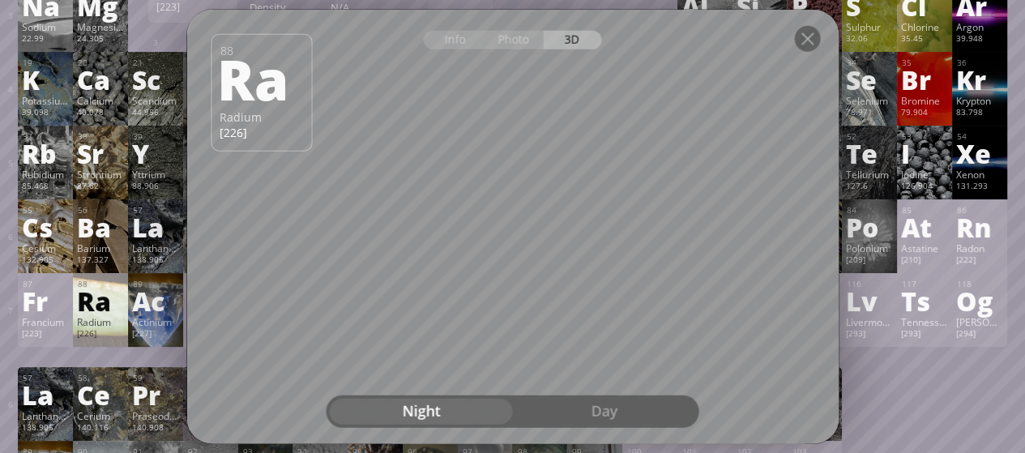
click at [668, 398] on div "Night Day" at bounding box center [513, 412] width 373 height 32
click at [656, 409] on div "Day" at bounding box center [604, 412] width 183 height 26
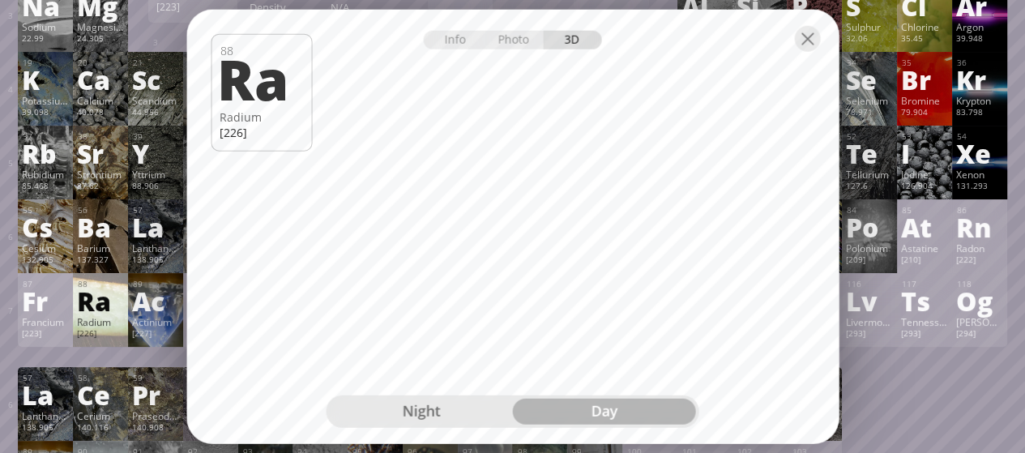
click at [38, 321] on div "Francium" at bounding box center [45, 321] width 47 height 13
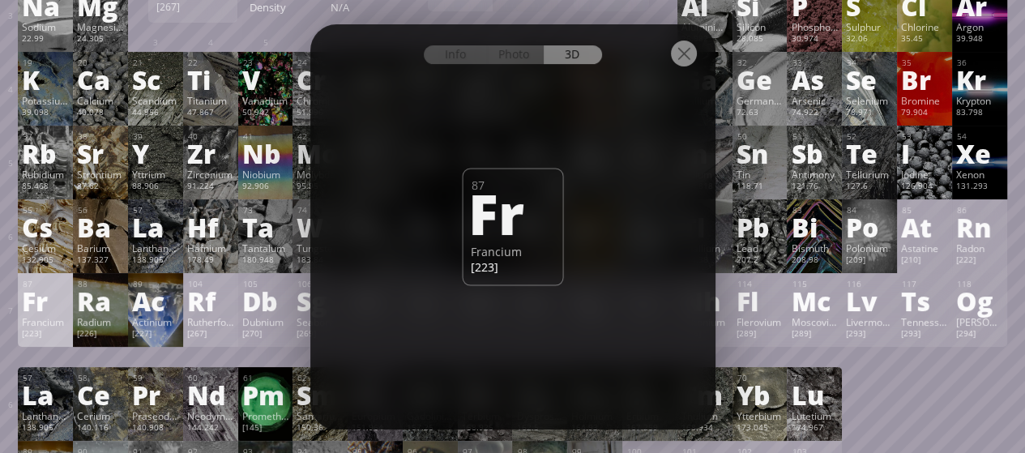
click at [220, 335] on div "[267]" at bounding box center [210, 334] width 47 height 13
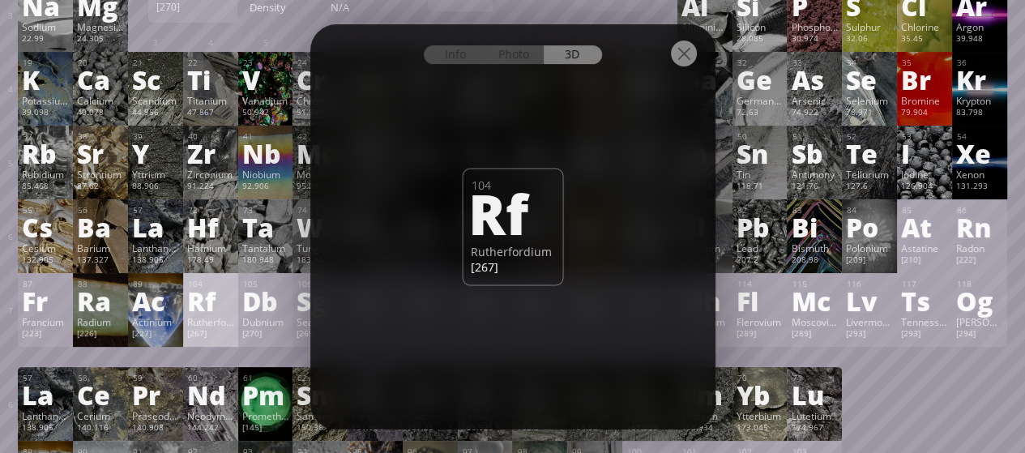
click at [261, 328] on div "Dubnium" at bounding box center [265, 321] width 47 height 13
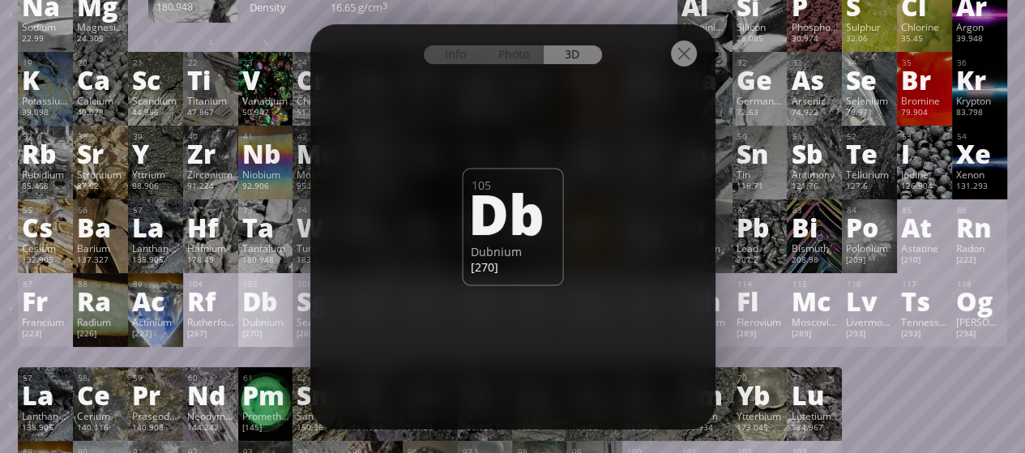
click at [286, 259] on div "180.948" at bounding box center [265, 260] width 47 height 13
